Goal: Task Accomplishment & Management: Manage account settings

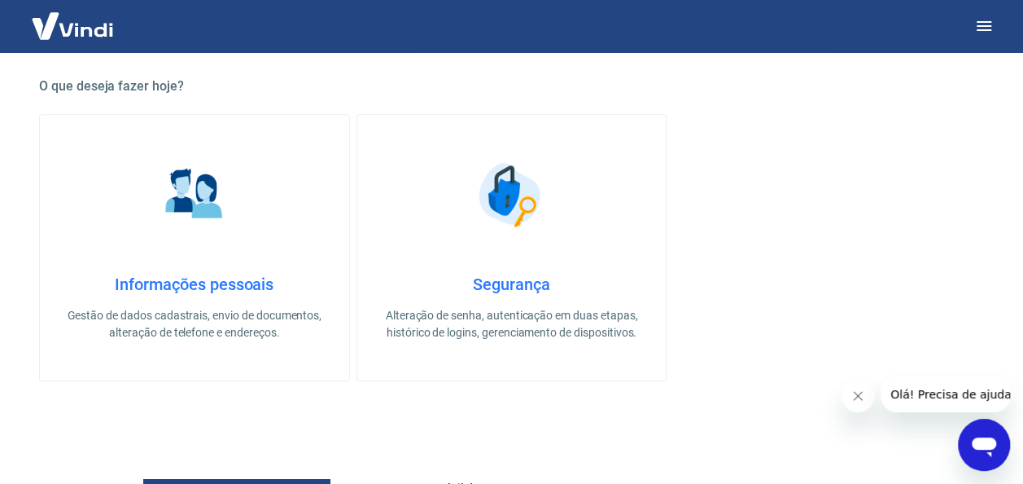
scroll to position [454, 0]
click at [172, 299] on div "Informações pessoais Gestão de dados cadastrais, envio de documentos, alteração…" at bounding box center [194, 307] width 257 height 67
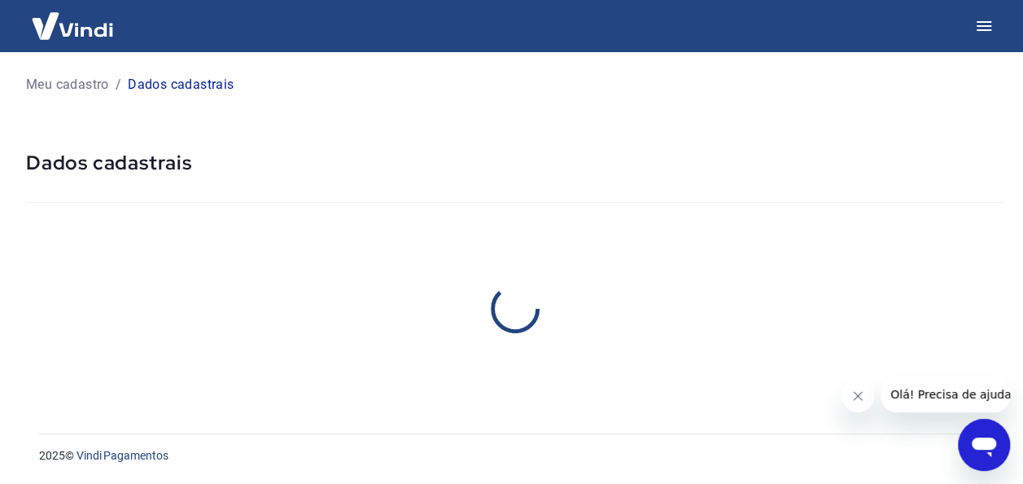
select select "SP"
select select "business"
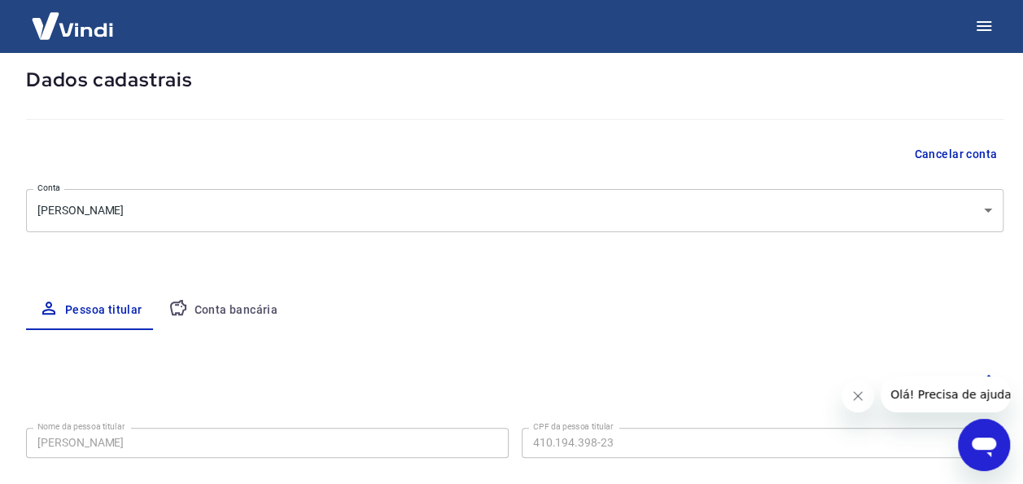
scroll to position [84, 0]
click at [225, 319] on button "Conta bancária" at bounding box center [223, 309] width 136 height 39
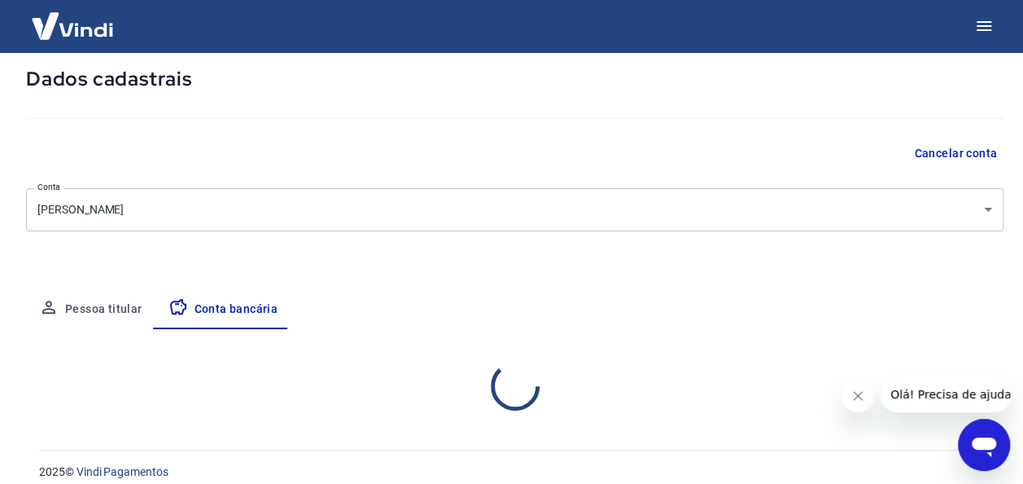
select select "1"
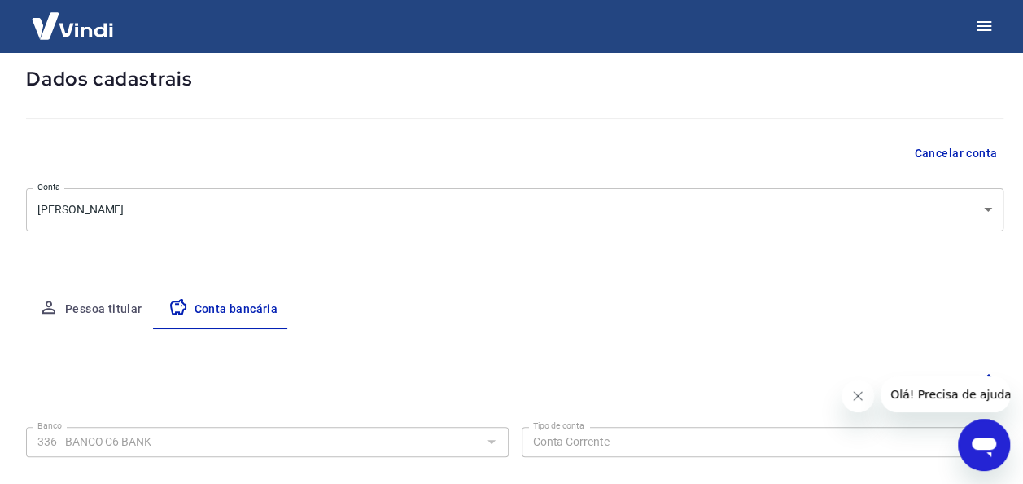
scroll to position [265, 0]
